Goal: Task Accomplishment & Management: Use online tool/utility

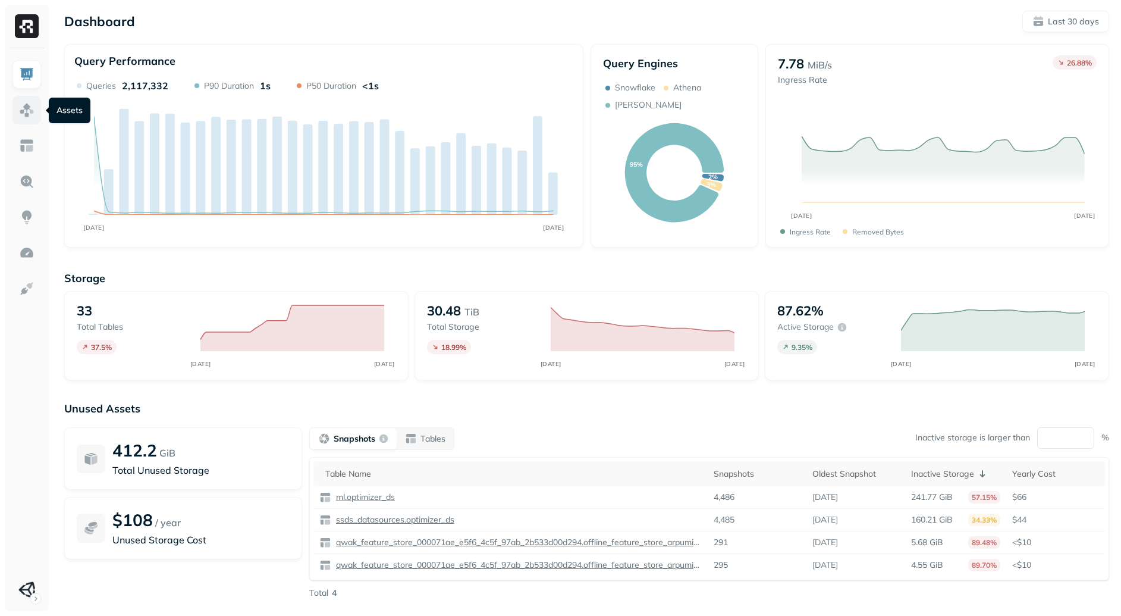
click at [24, 109] on img at bounding box center [26, 109] width 15 height 15
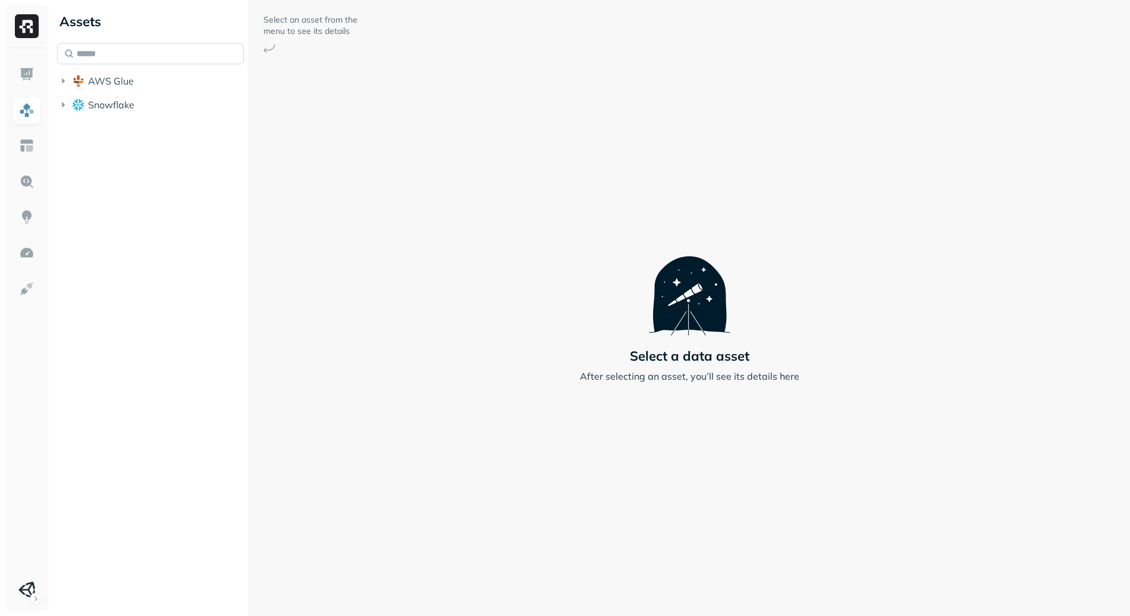
click at [156, 55] on input "text" at bounding box center [150, 53] width 187 height 21
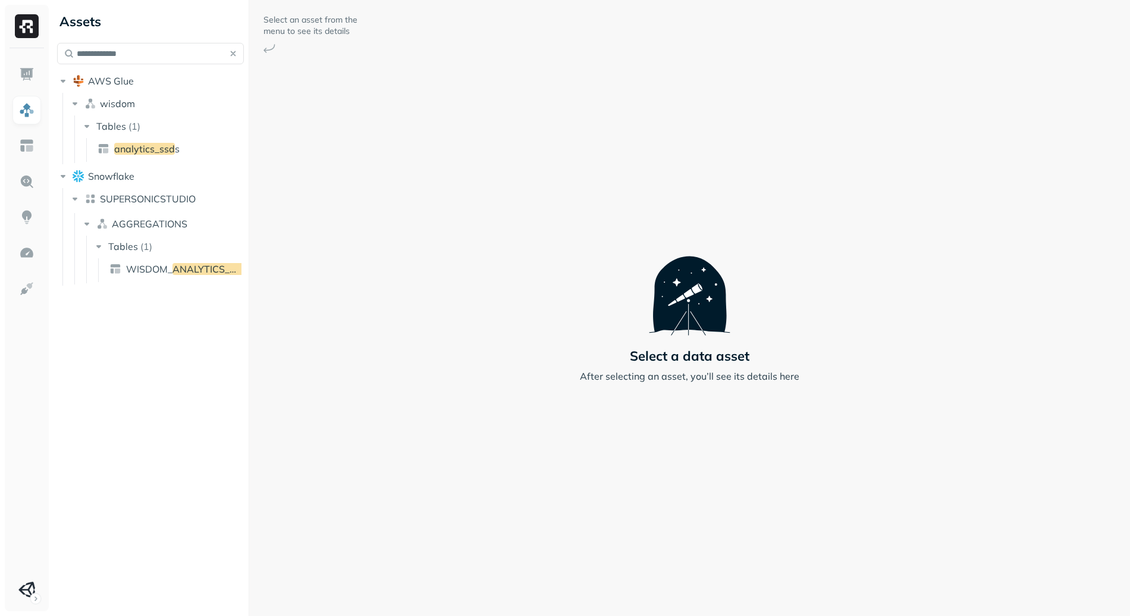
type input "**********"
